Goal: Task Accomplishment & Management: Manage account settings

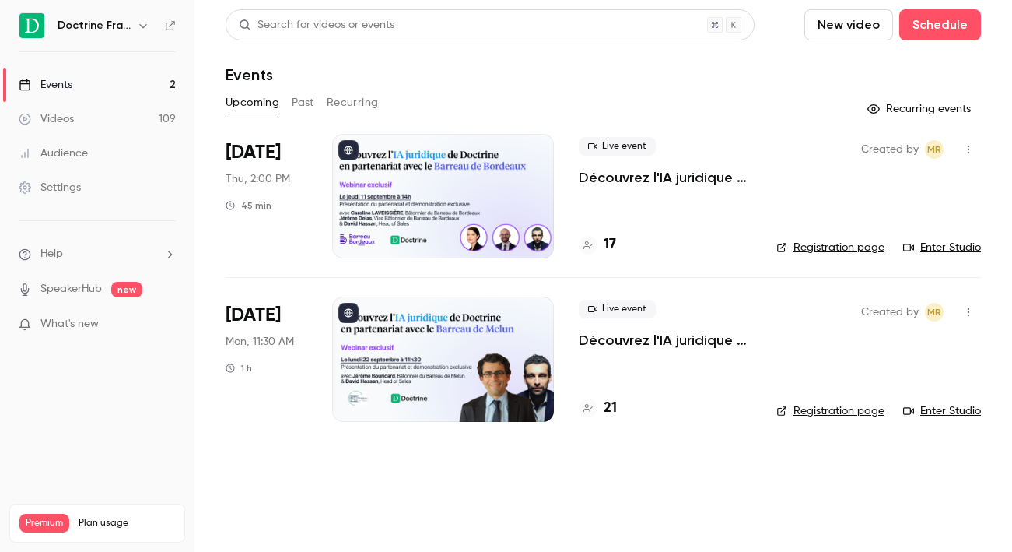
click at [479, 355] on div at bounding box center [443, 358] width 222 height 124
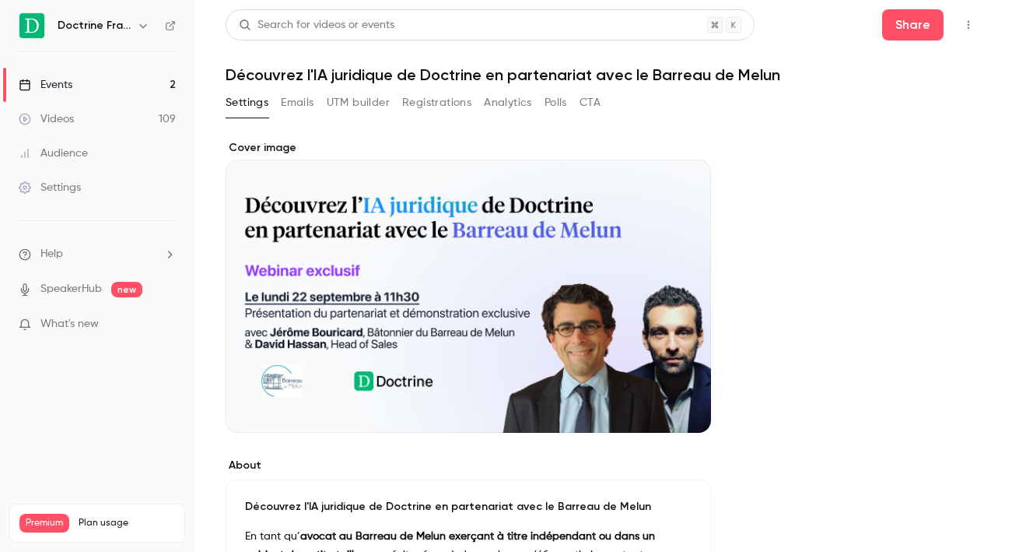
click at [671, 409] on button "Cover image" at bounding box center [683, 404] width 31 height 31
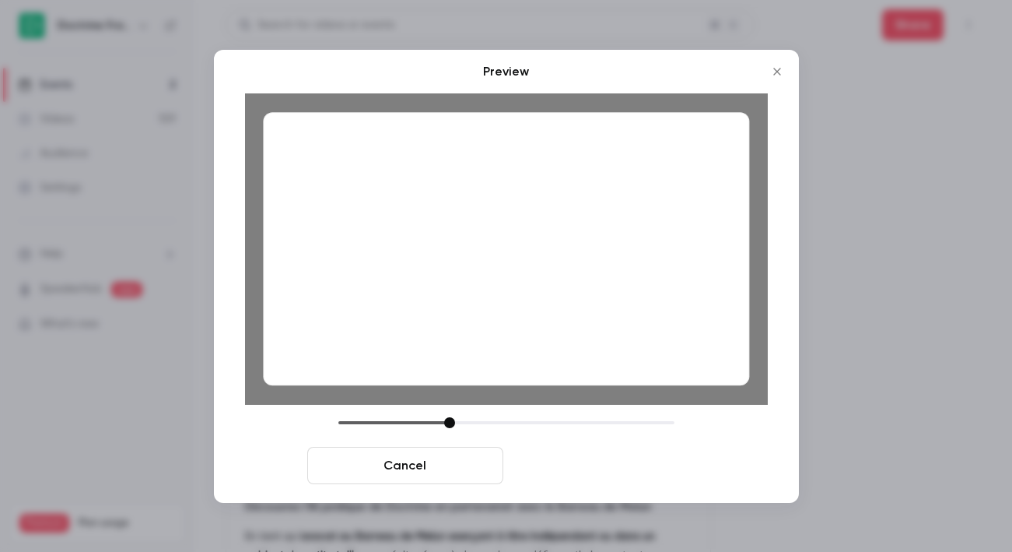
click at [605, 467] on button "Save cover" at bounding box center [608, 465] width 196 height 37
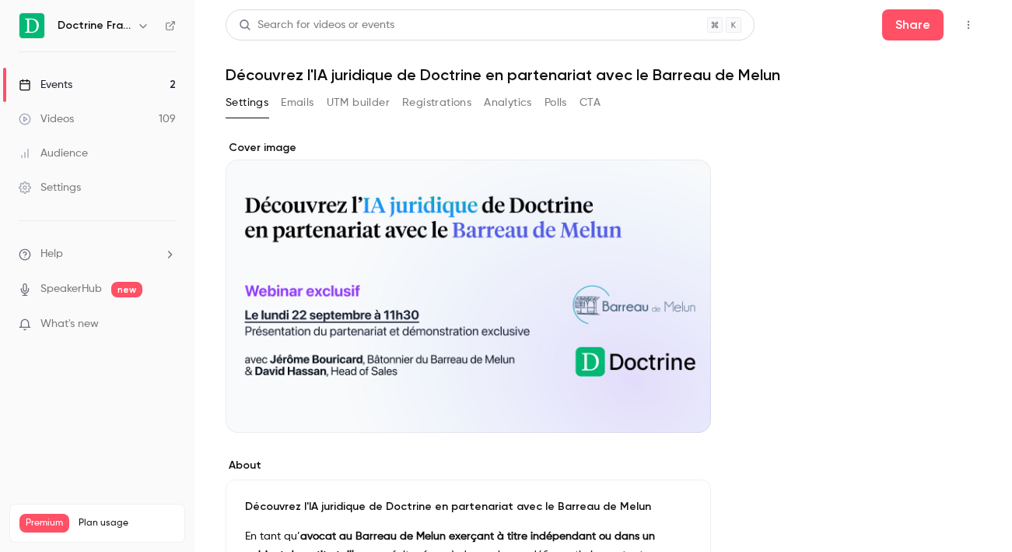
click at [149, 86] on link "Events 2" at bounding box center [97, 85] width 195 height 34
